Goal: Task Accomplishment & Management: Use online tool/utility

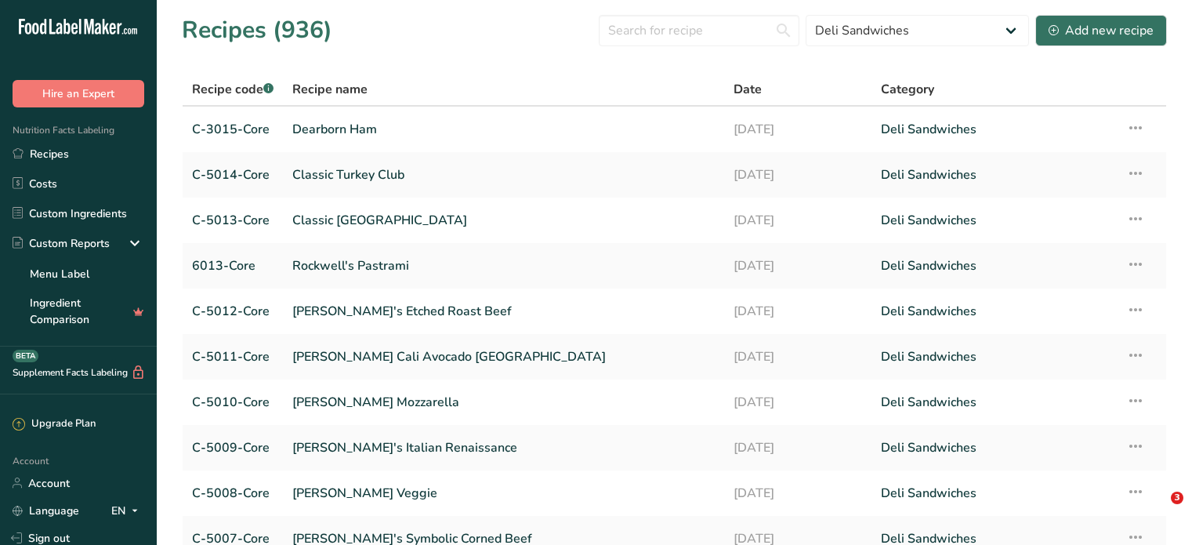
select select "377"
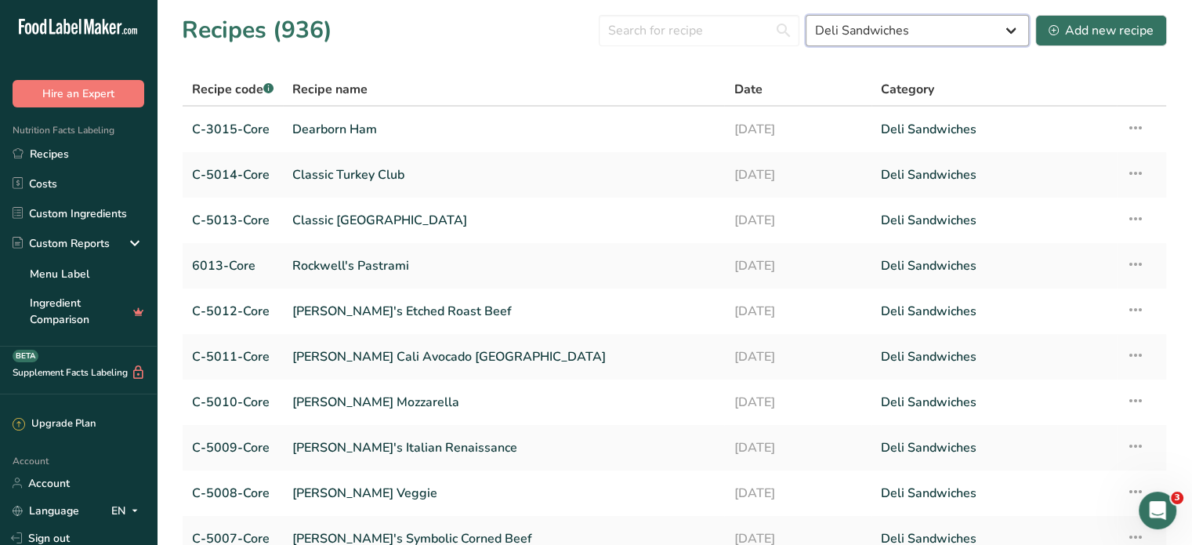
click at [966, 36] on select "All Around the World Packages Baked Goods Batch Recipes berrybowls [GEOGRAPHIC_…" at bounding box center [917, 30] width 223 height 31
select select
click at [807, 15] on select "All Around the World Packages Baked Goods Batch Recipes berrybowls [GEOGRAPHIC_…" at bounding box center [917, 30] width 223 height 31
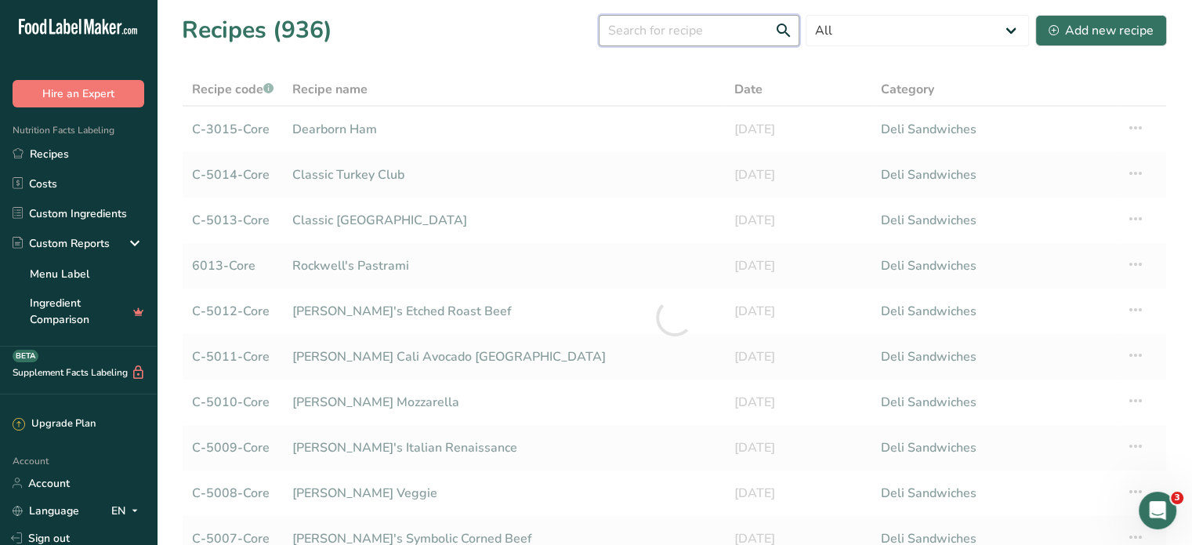
click at [659, 30] on input "text" at bounding box center [699, 30] width 201 height 31
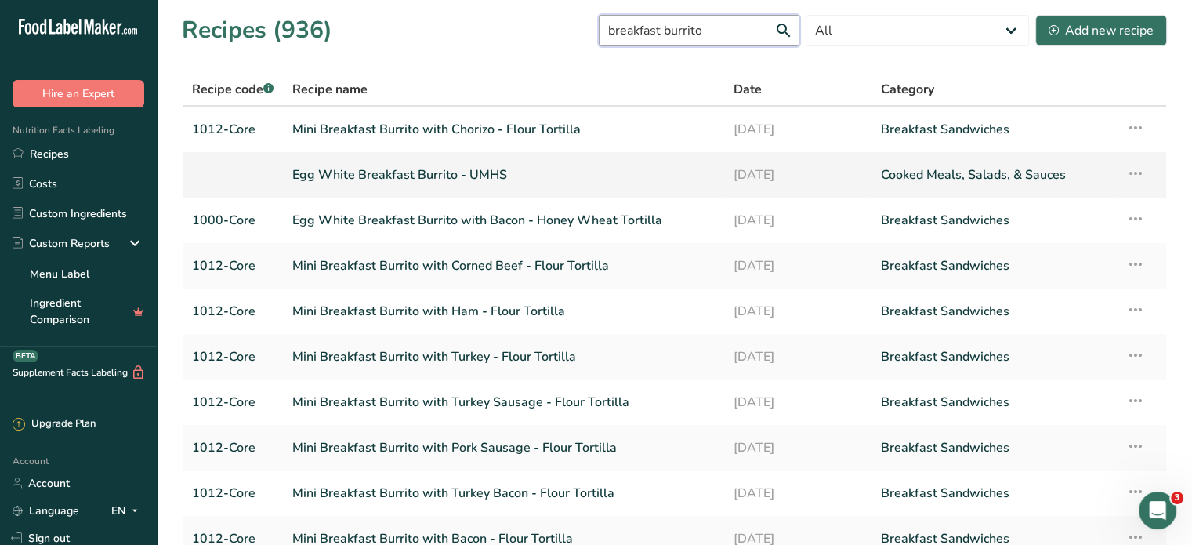
type input "breakfast burrito"
click at [586, 177] on link "Egg White Breakfast Burrito - UMHS" at bounding box center [503, 174] width 423 height 33
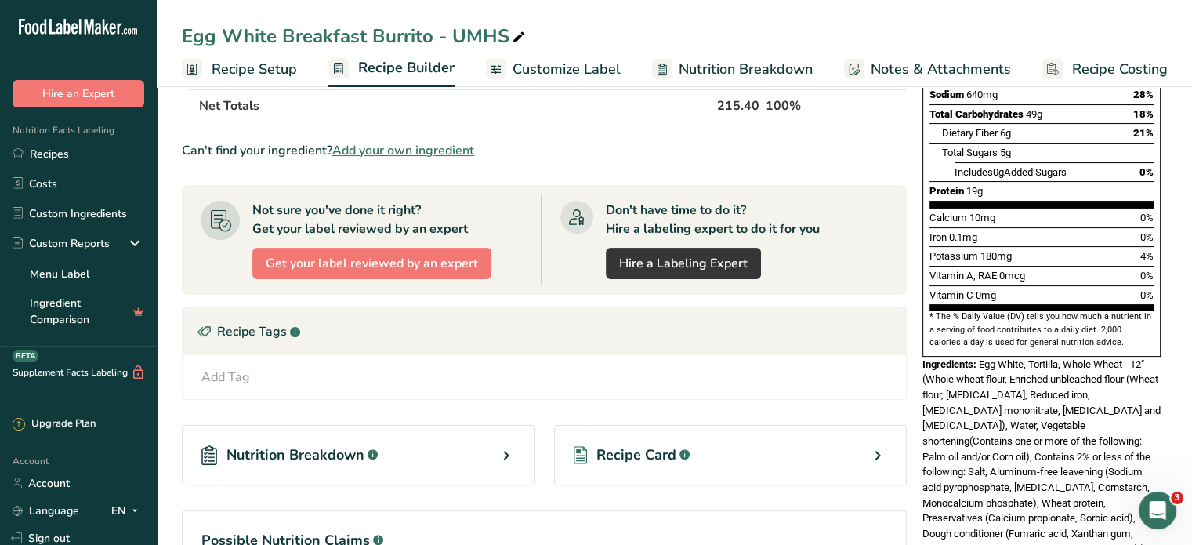
scroll to position [314, 0]
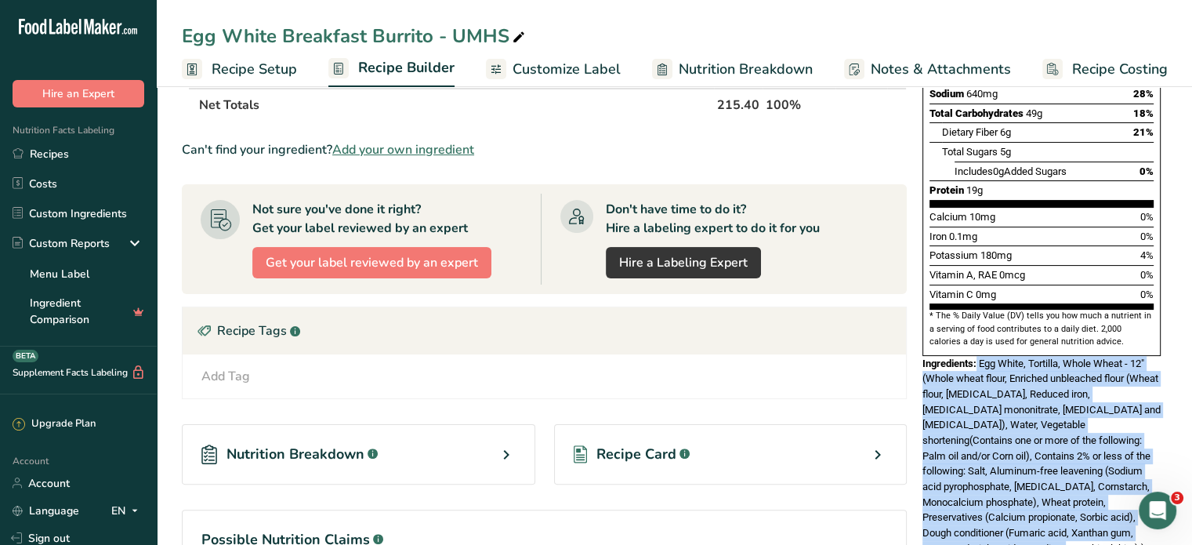
drag, startPoint x: 977, startPoint y: 325, endPoint x: 1014, endPoint y: 507, distance: 186.5
click at [1016, 512] on div "Ingredients: Egg White, Tortilla, Whole Wheat - 12" (Whole wheat flour, Enriche…" at bounding box center [1042, 456] width 238 height 201
copy div "Egg White, Tortilla, Whole Wheat - 12" (Whole wheat flour, Enriched unbleached …"
click at [252, 67] on span "Recipe Setup" at bounding box center [254, 69] width 85 height 21
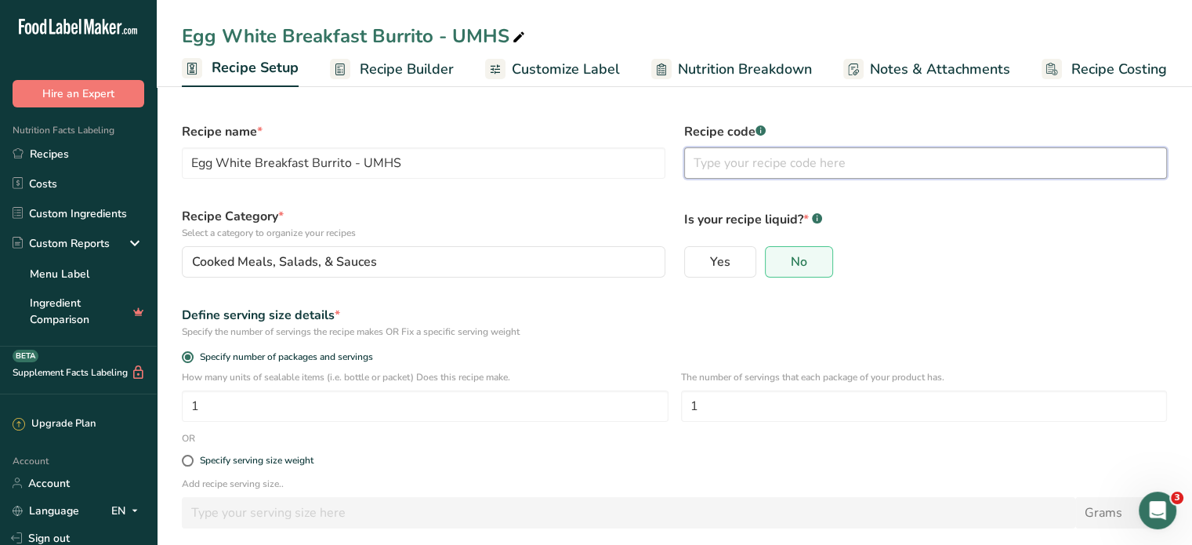
click at [751, 168] on input "text" at bounding box center [926, 162] width 484 height 31
type input "Core - UMHS"
click at [1051, 256] on div "Yes No" at bounding box center [926, 261] width 484 height 31
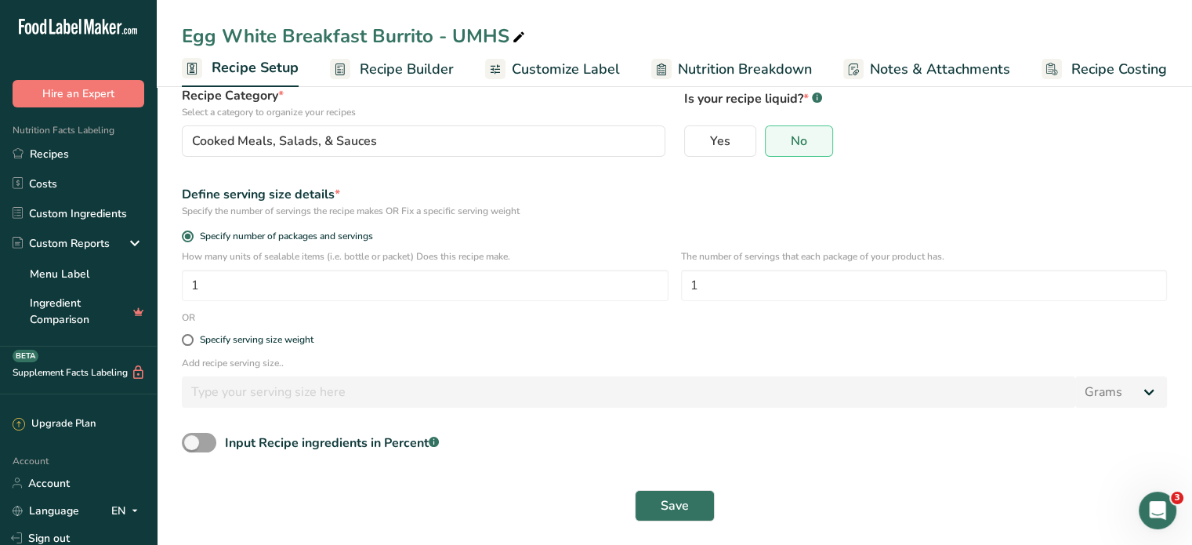
scroll to position [122, 0]
click at [707, 504] on button "Save" at bounding box center [675, 503] width 80 height 31
